Goal: Find contact information: Find contact information

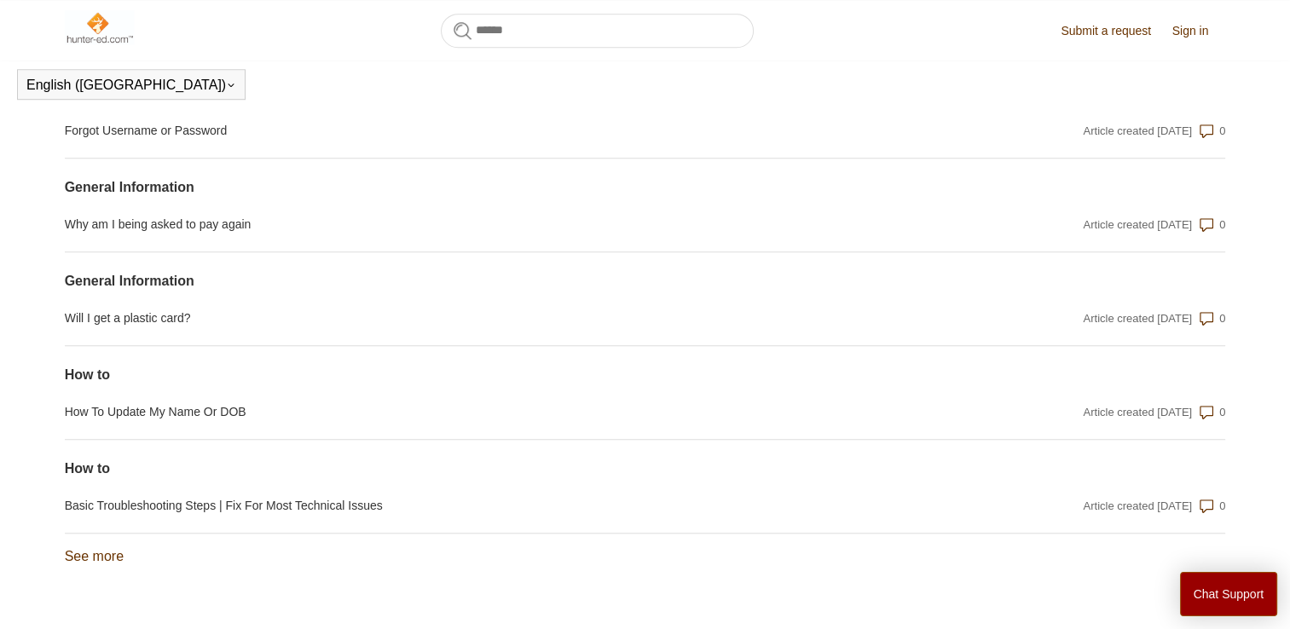
scroll to position [1409, 0]
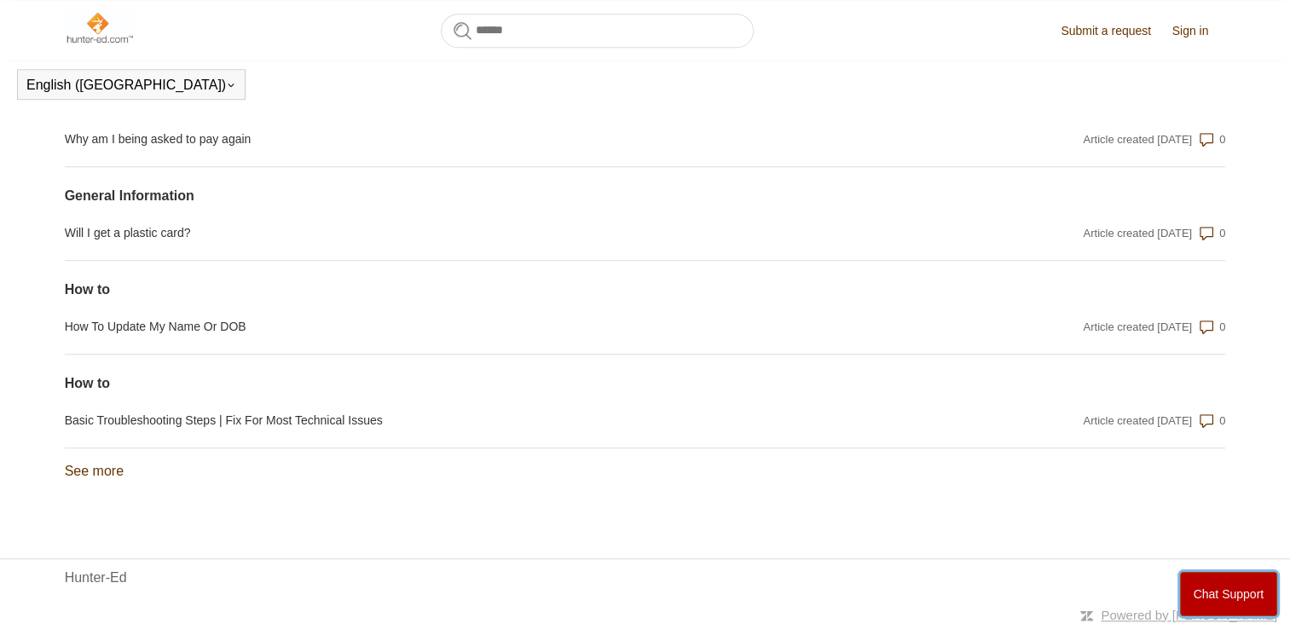
click at [1207, 596] on button "Chat Support" at bounding box center [1229, 594] width 98 height 44
click at [113, 475] on link "See more items from recent activity" at bounding box center [94, 471] width 59 height 14
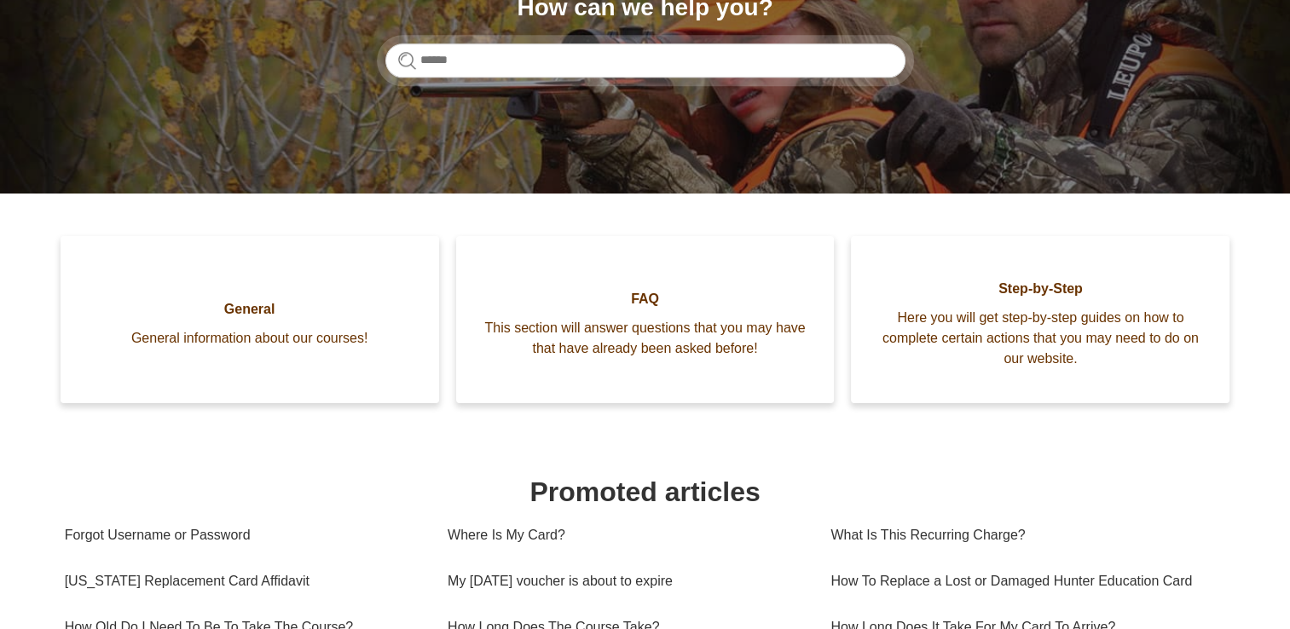
scroll to position [263, 0]
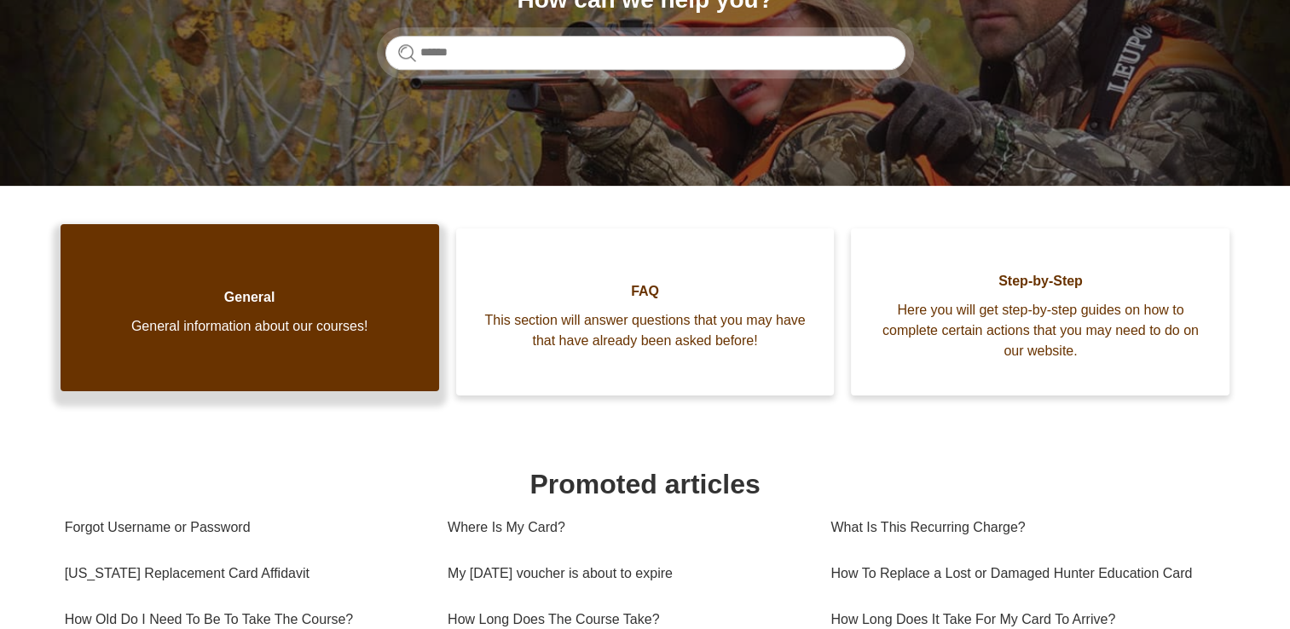
click at [219, 318] on span "General information about our courses!" at bounding box center [249, 326] width 327 height 20
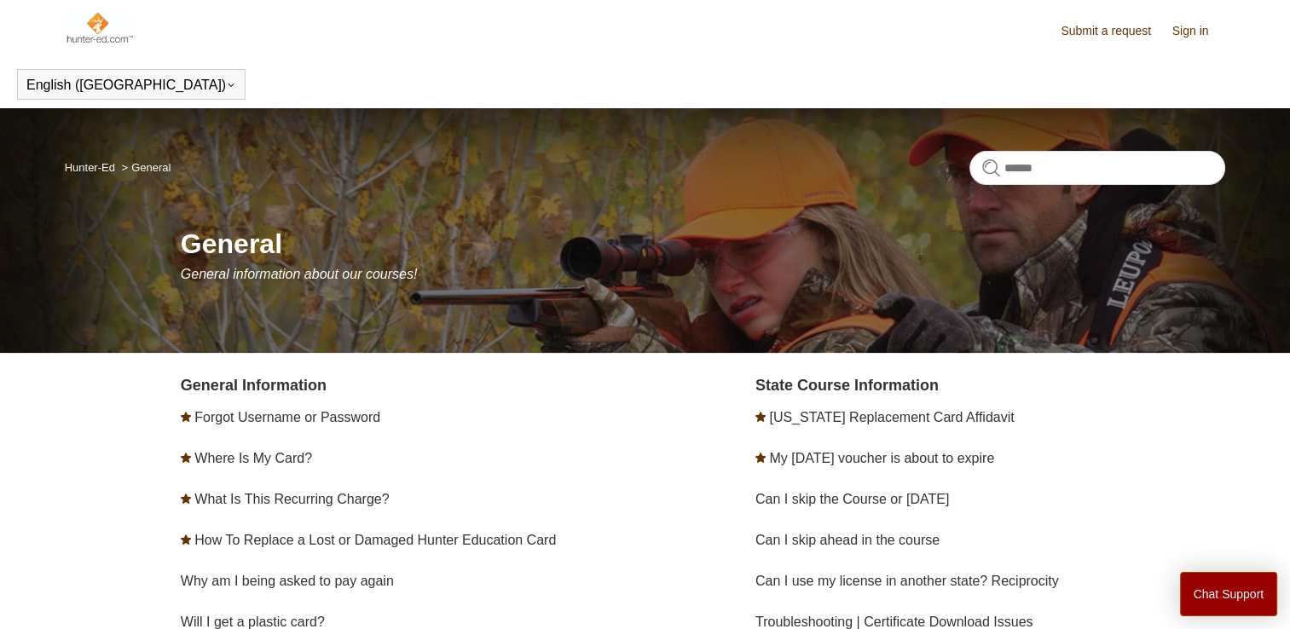
scroll to position [126, 0]
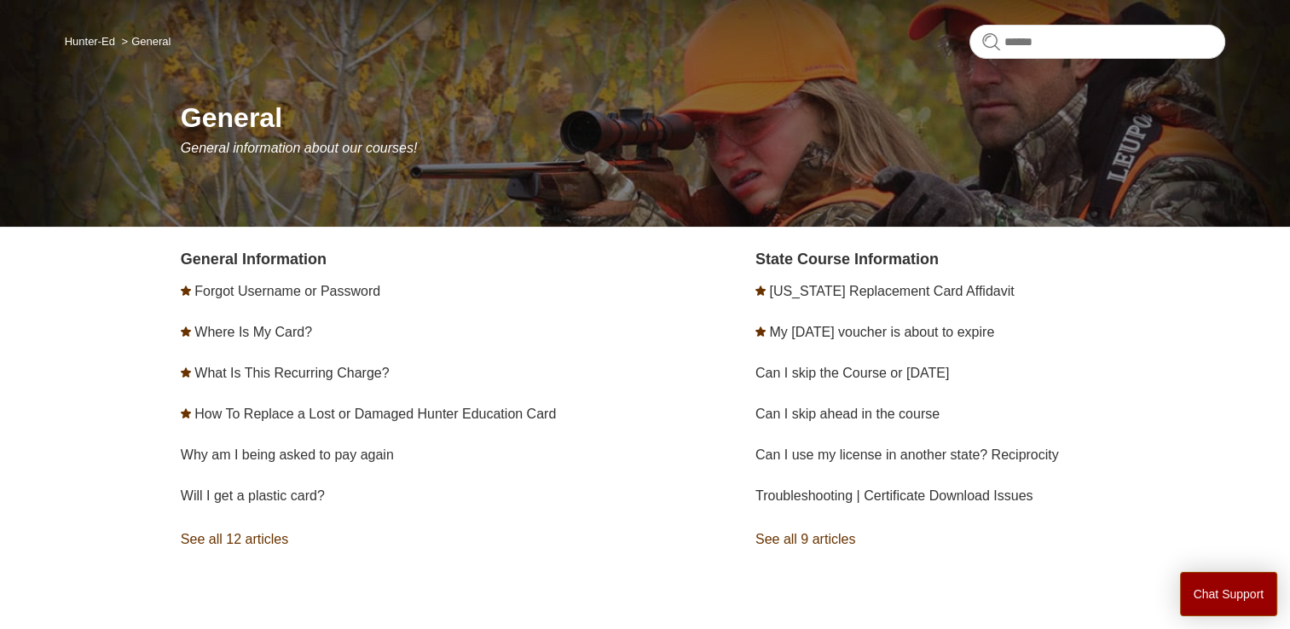
click at [282, 546] on link "See all 12 articles" at bounding box center [416, 540] width 470 height 46
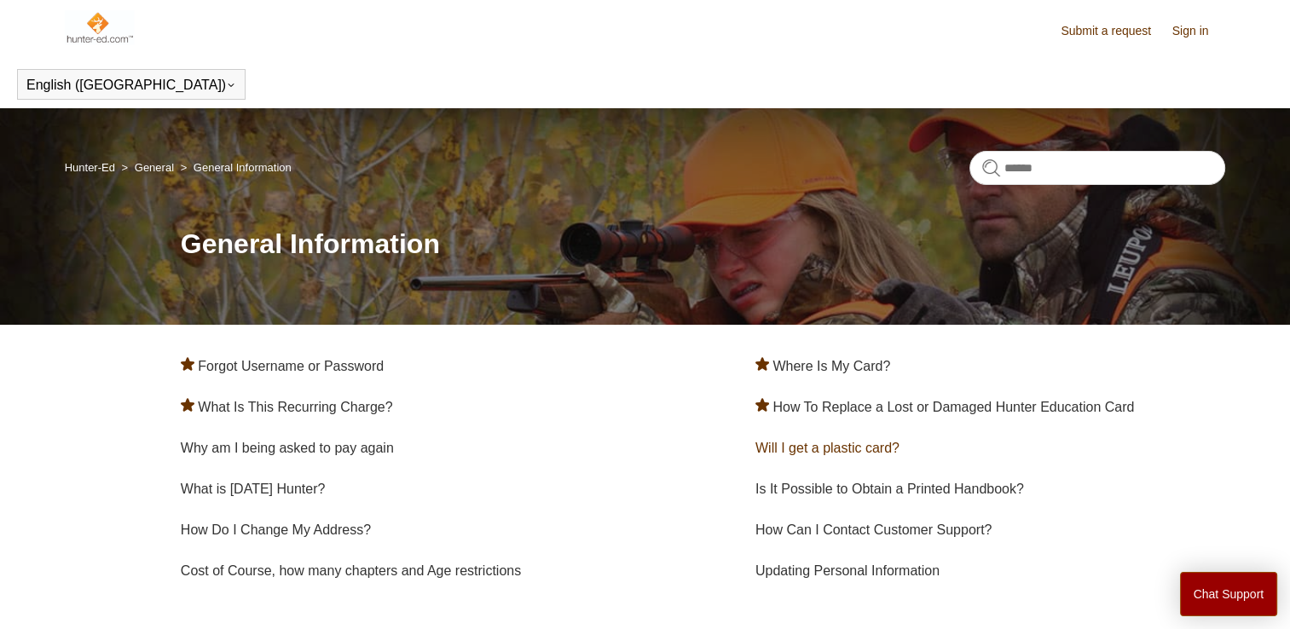
scroll to position [104, 0]
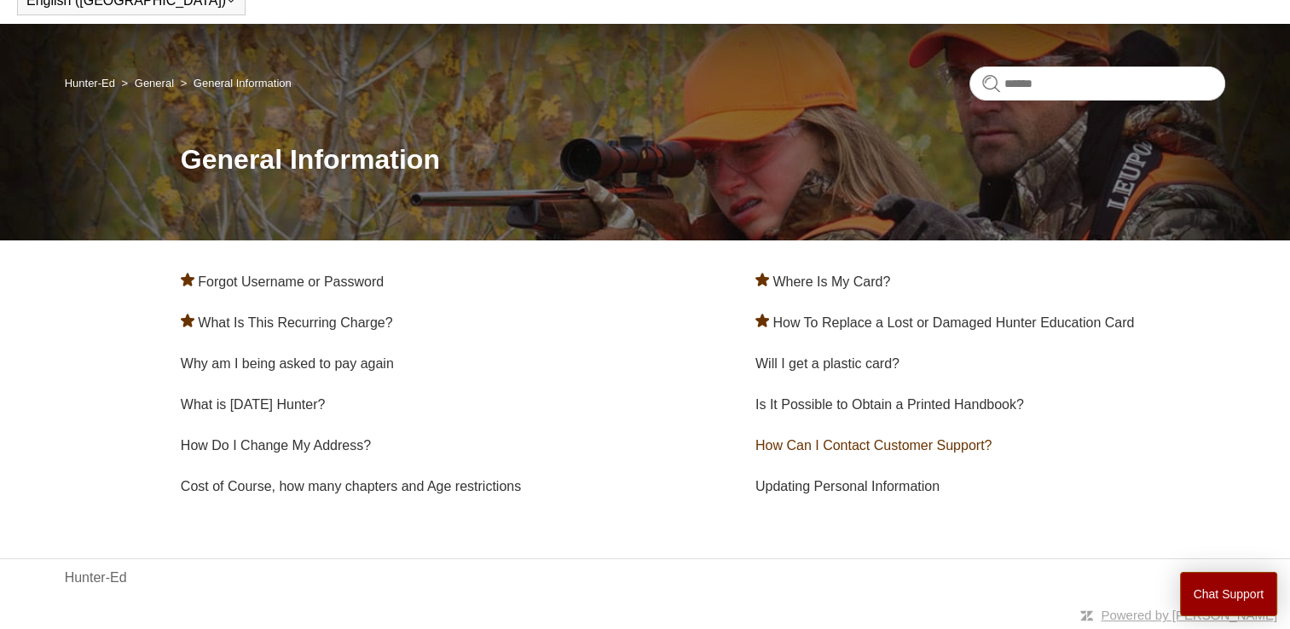
click at [962, 445] on link "How Can I Contact Customer Support?" at bounding box center [873, 445] width 236 height 14
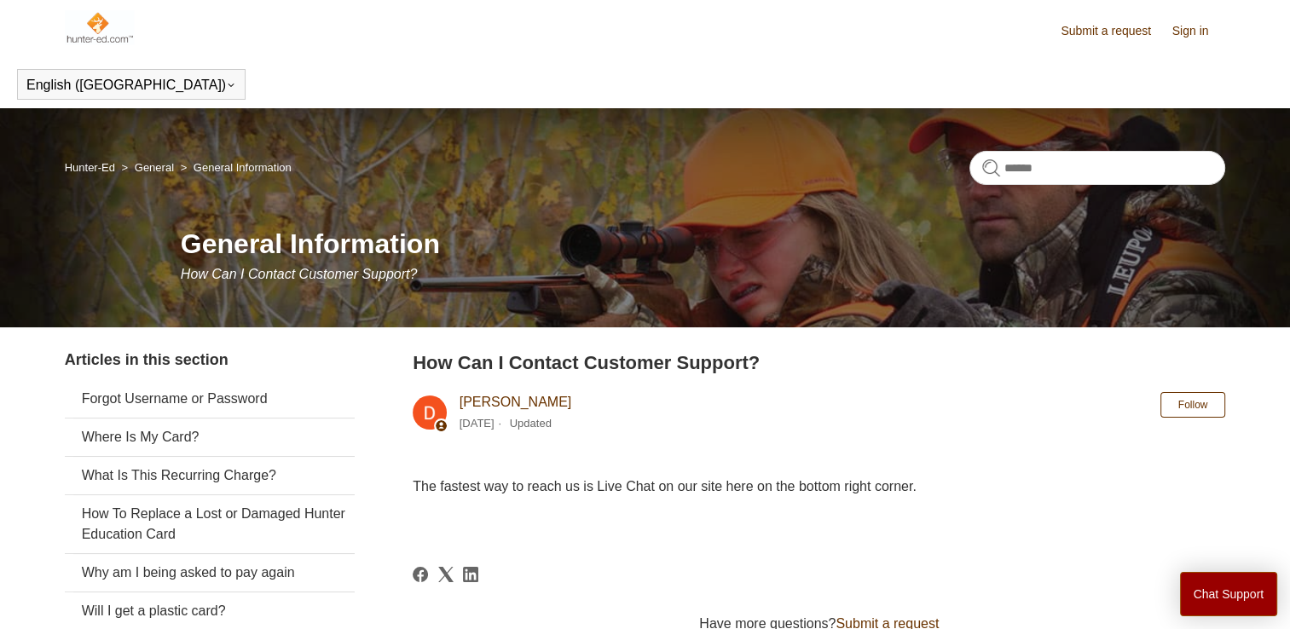
scroll to position [171, 0]
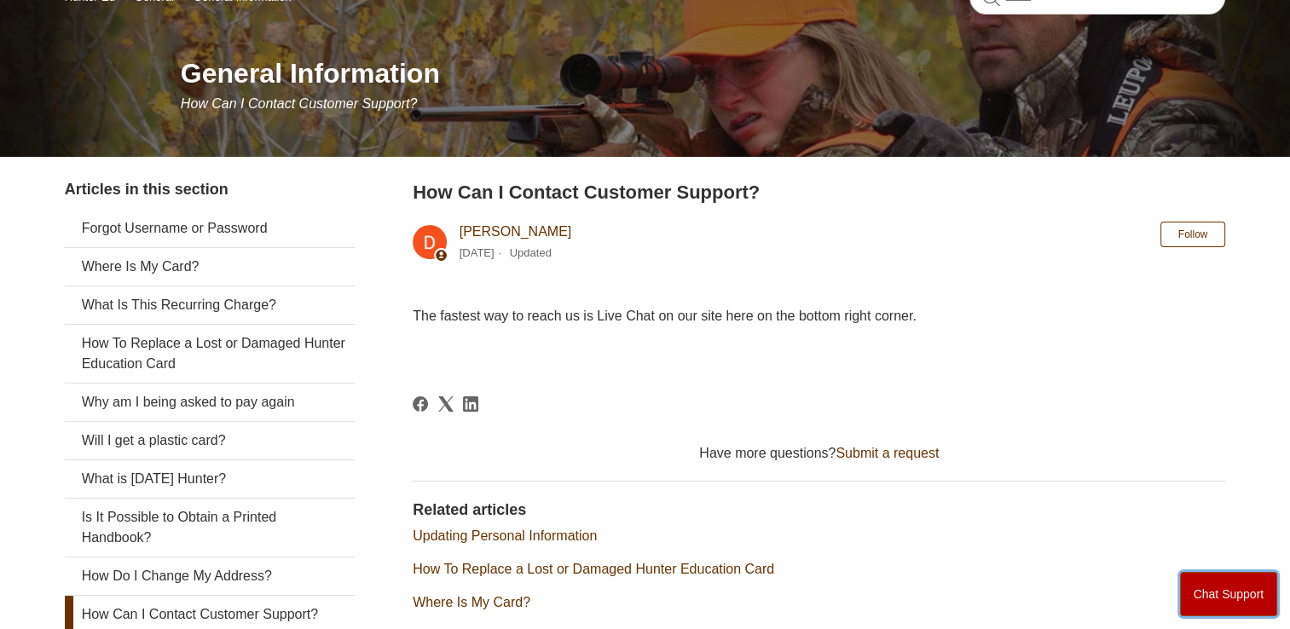
click at [1228, 584] on button "Chat Support" at bounding box center [1229, 594] width 98 height 44
